Goal: Task Accomplishment & Management: Use online tool/utility

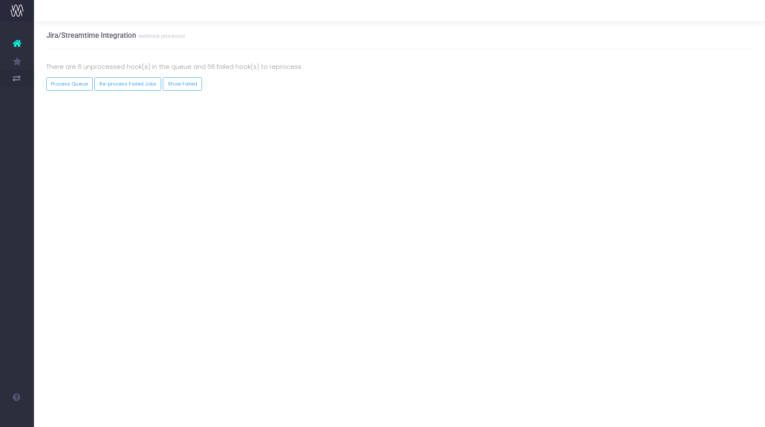
click at [65, 76] on div "There are 6 unprocessed hook(s) in the queue and 56 failed hook(s) to reprocess." at bounding box center [400, 70] width 720 height 16
click at [63, 80] on button "Process Queue" at bounding box center [69, 83] width 47 height 13
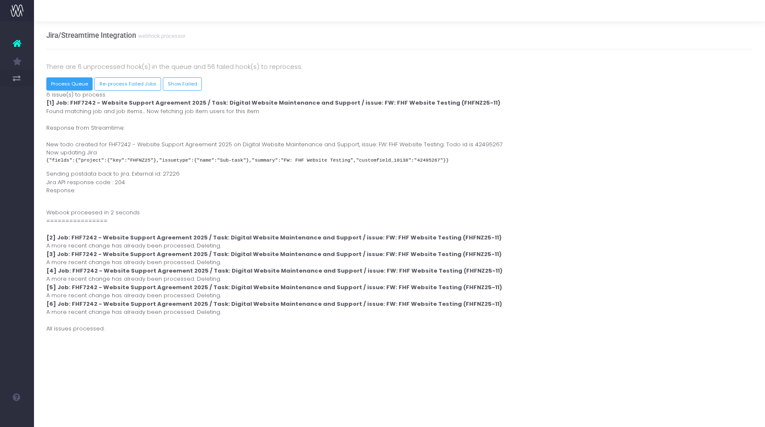
click at [63, 80] on button "Process Queue" at bounding box center [69, 83] width 47 height 13
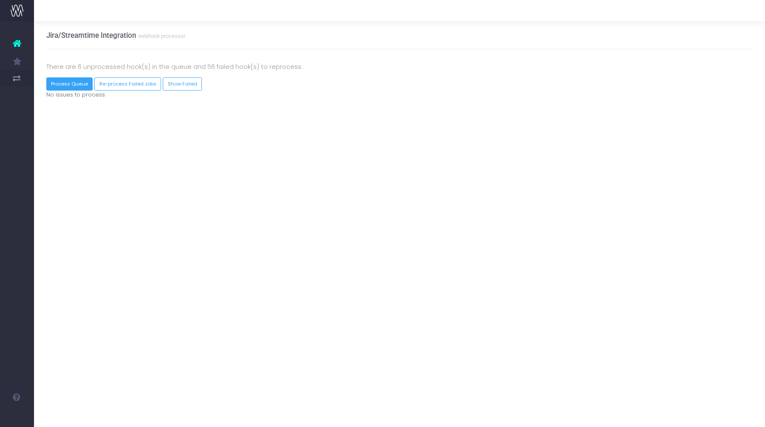
click at [63, 80] on button "Process Queue" at bounding box center [69, 83] width 47 height 13
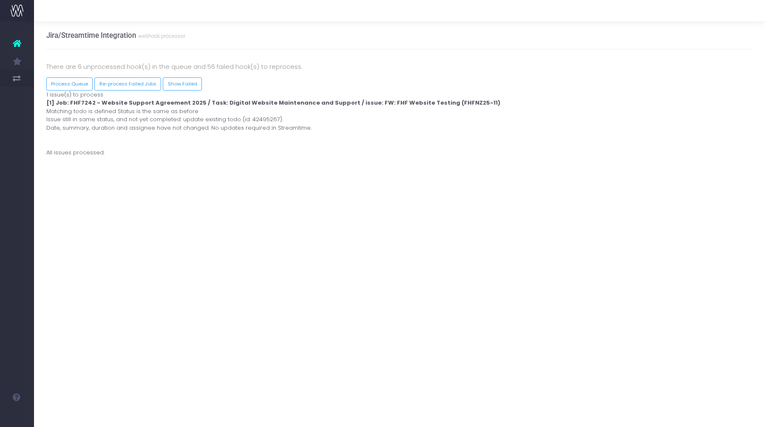
click at [92, 58] on div "There are 6 unprocessed hook(s) in the queue and 56 failed hook(s) to reprocess…" at bounding box center [399, 108] width 707 height 119
click at [74, 91] on div "Process [PERSON_NAME] Webhook 1 issue(s) to process [1] Job: FHF7242 - Website …" at bounding box center [400, 124] width 720 height 66
click at [74, 82] on button "Process Queue" at bounding box center [69, 83] width 47 height 13
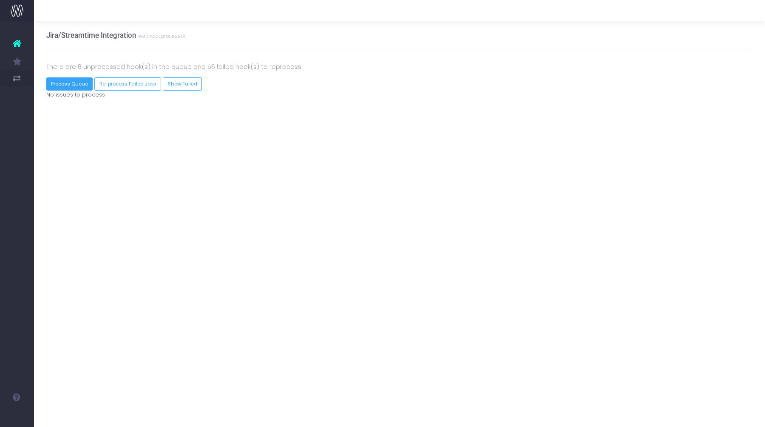
click at [74, 82] on button "Process Queue" at bounding box center [69, 83] width 47 height 13
click at [91, 63] on p "There are 6 unprocessed hook(s) in the queue and 56 failed hook(s) to reprocess." at bounding box center [399, 67] width 707 height 10
